Goal: Task Accomplishment & Management: Manage account settings

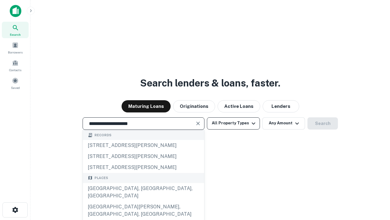
click at [143, 201] on div "Santa Monica, CA, USA" at bounding box center [143, 192] width 121 height 18
click at [234, 123] on button "All Property Types" at bounding box center [233, 123] width 53 height 12
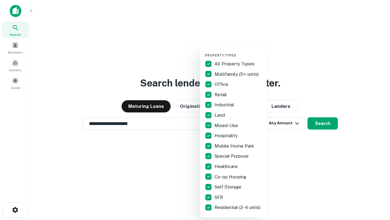
type input "**********"
click at [238, 51] on button "button" at bounding box center [238, 51] width 67 height 0
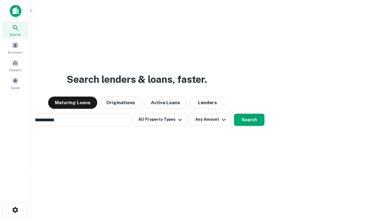
scroll to position [9, 0]
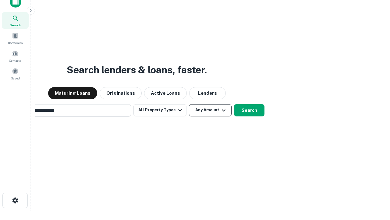
click at [189, 104] on button "Any Amount" at bounding box center [210, 110] width 43 height 12
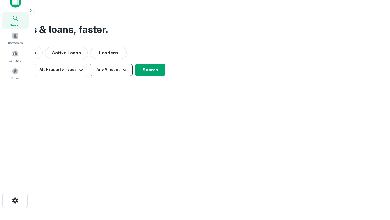
scroll to position [10, 0]
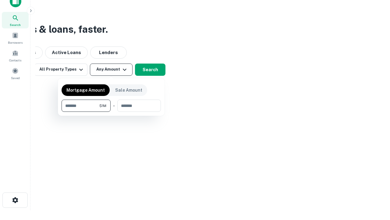
type input "*******"
click at [111, 112] on button "button" at bounding box center [111, 112] width 99 height 0
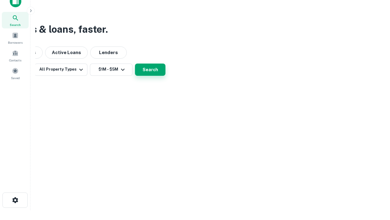
click at [166, 76] on button "Search" at bounding box center [150, 69] width 30 height 12
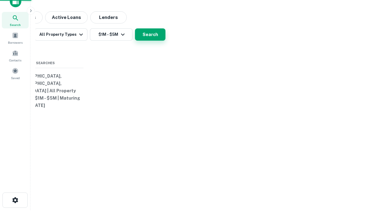
scroll to position [9, 0]
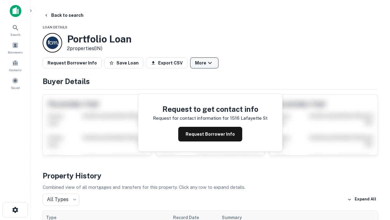
click at [204, 63] on button "More" at bounding box center [204, 62] width 28 height 11
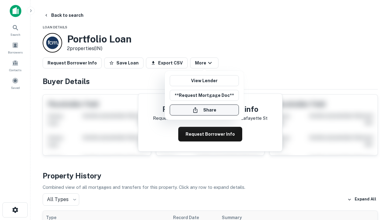
click at [204, 110] on button "Share" at bounding box center [204, 109] width 69 height 11
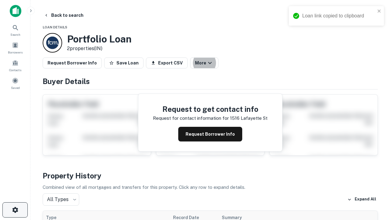
click at [15, 210] on icon "button" at bounding box center [15, 209] width 7 height 7
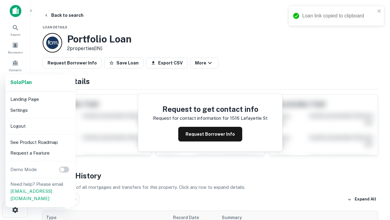
click at [40, 126] on li "Logout" at bounding box center [40, 125] width 65 height 11
